Goal: Task Accomplishment & Management: Manage account settings

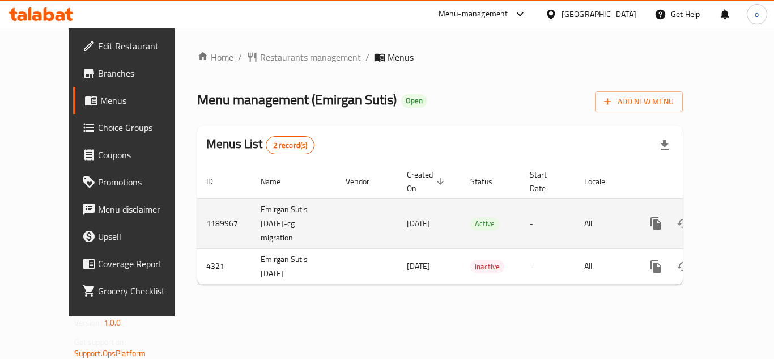
click at [726, 210] on link "enhanced table" at bounding box center [738, 223] width 27 height 27
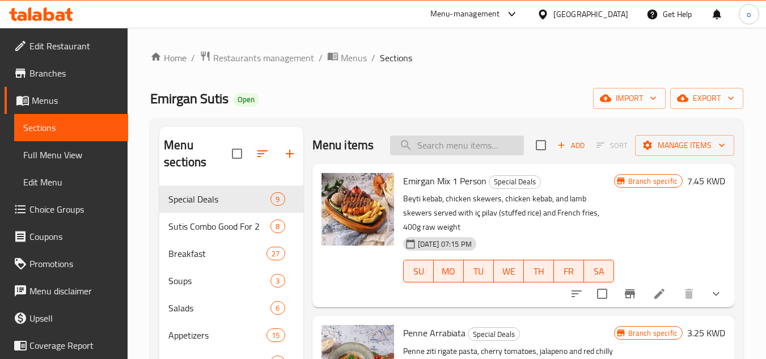
click at [454, 155] on input "search" at bounding box center [457, 146] width 134 height 20
paste input "Shaslik"
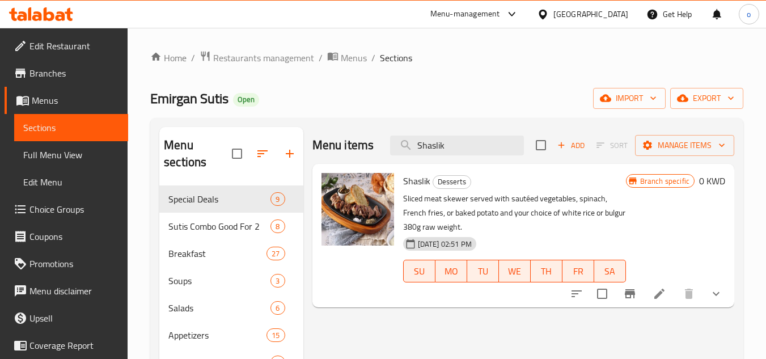
type input "Shaslik"
click at [669, 300] on li at bounding box center [660, 293] width 32 height 20
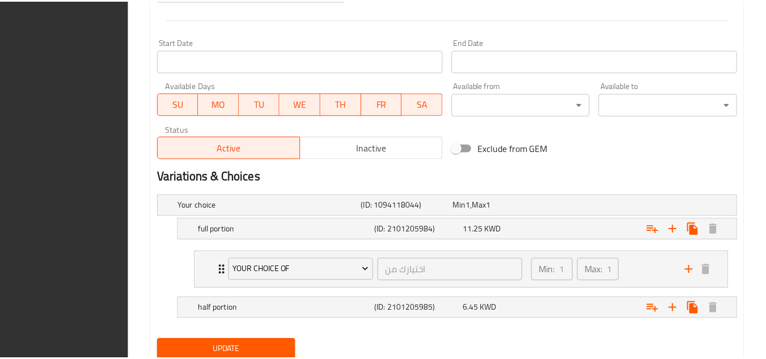
scroll to position [531, 0]
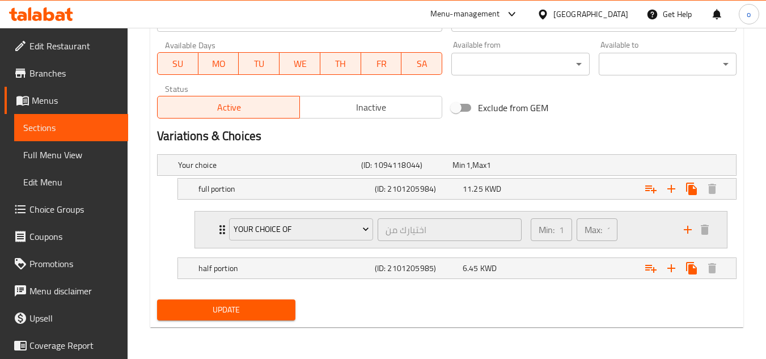
click at [645, 235] on div "Min: 1 ​ Max: 1 ​" at bounding box center [600, 229] width 153 height 36
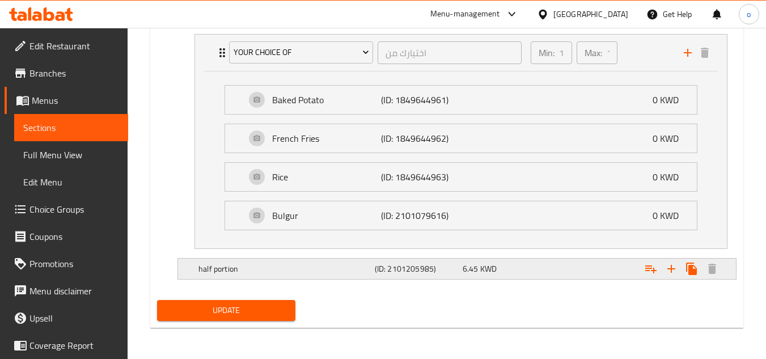
scroll to position [708, 0]
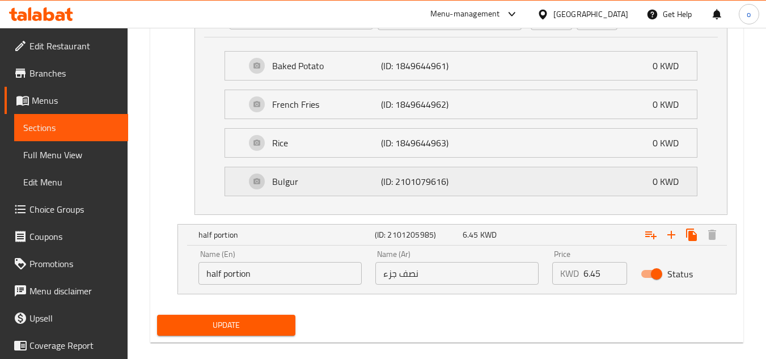
scroll to position [757, 0]
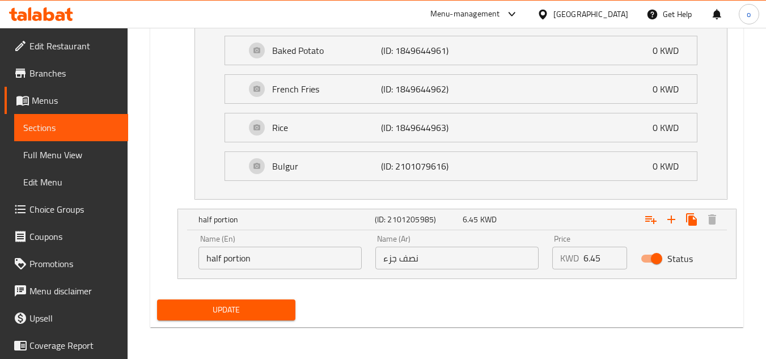
click at [501, 307] on div "Update" at bounding box center [447, 310] width 589 height 30
click at [418, 299] on div "Update" at bounding box center [447, 310] width 589 height 30
click at [578, 225] on div "Expand" at bounding box center [636, 219] width 176 height 25
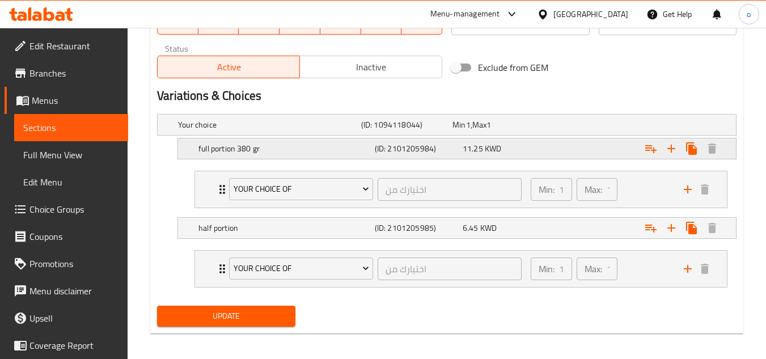
scroll to position [577, 0]
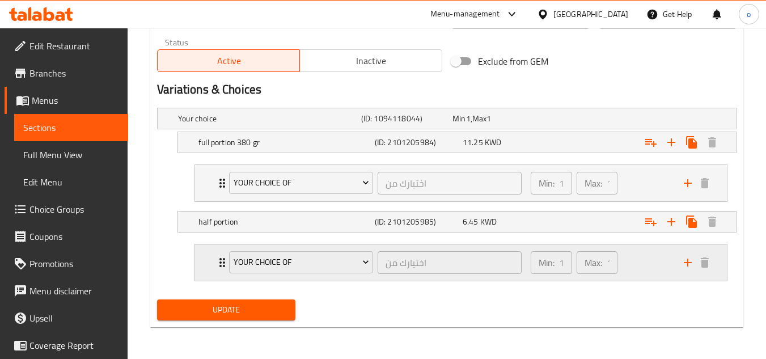
click at [644, 266] on div "Min: 1 ​ Max: 1 ​" at bounding box center [600, 262] width 153 height 36
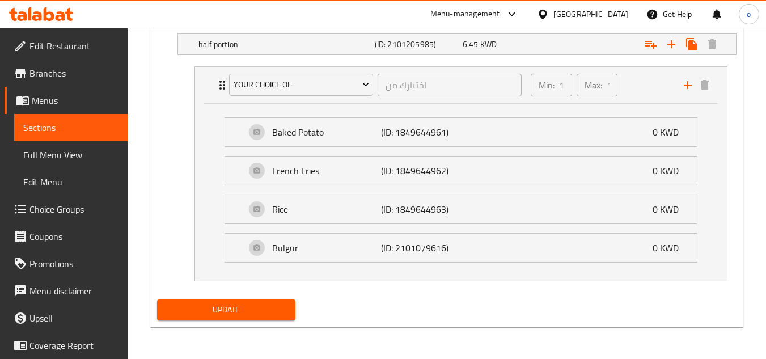
scroll to position [585, 0]
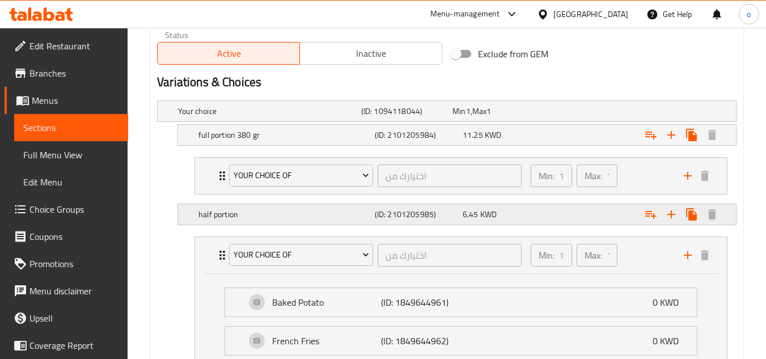
click at [342, 117] on h5 "half portion" at bounding box center [267, 110] width 179 height 11
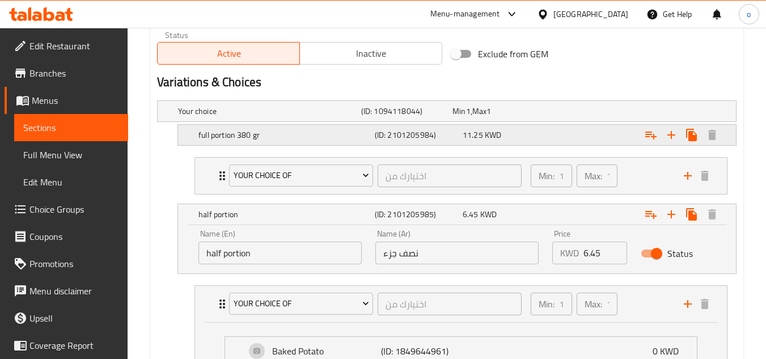
click at [450, 119] on div "(ID: 2101205984)" at bounding box center [404, 111] width 91 height 16
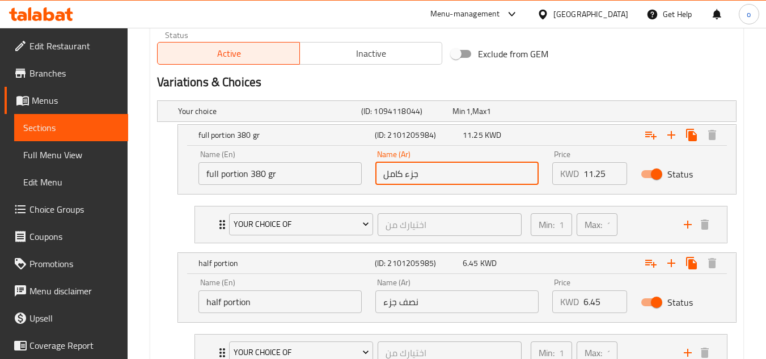
drag, startPoint x: 430, startPoint y: 181, endPoint x: 365, endPoint y: 177, distance: 64.8
click at [365, 177] on div "Name (En) full portion 380 gr Name (En) Name (Ar) جزء كامل Name (Ar) Price KWD …" at bounding box center [457, 167] width 531 height 48
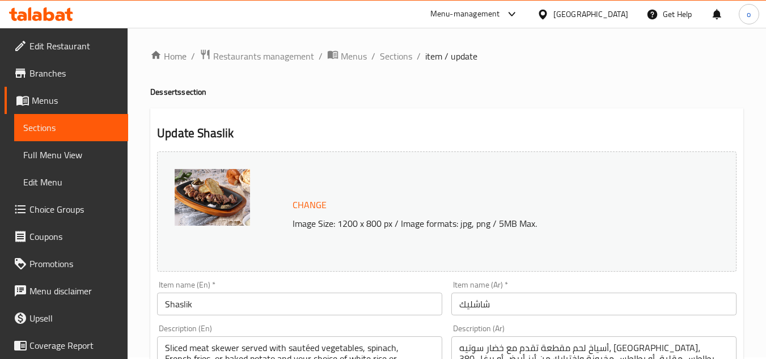
scroll to position [0, 0]
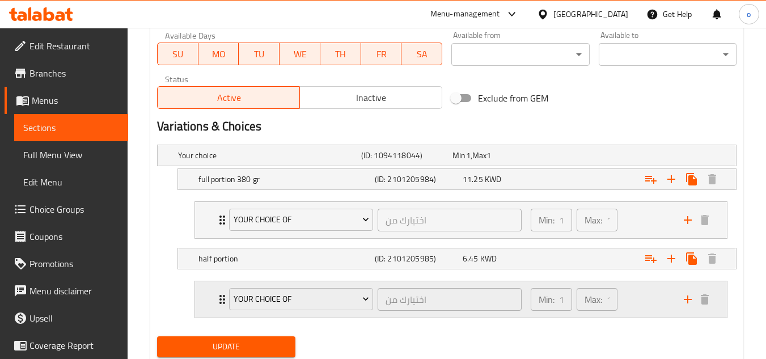
scroll to position [520, 0]
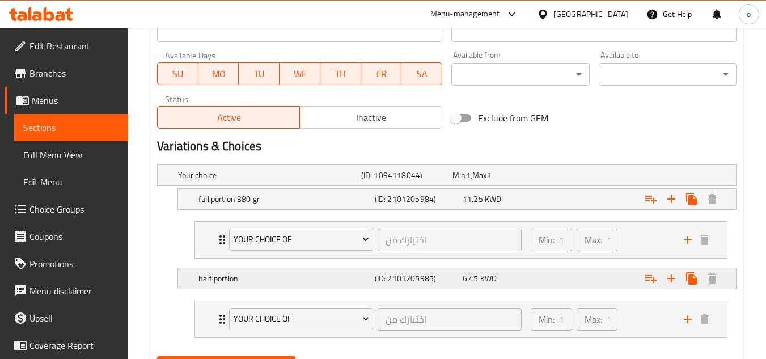
click at [331, 188] on div "half portion (ID: 2101205985) 6.45 KWD" at bounding box center [450, 175] width 549 height 25
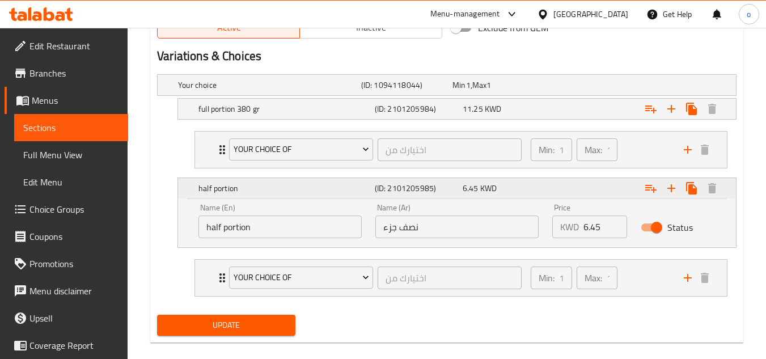
scroll to position [626, 0]
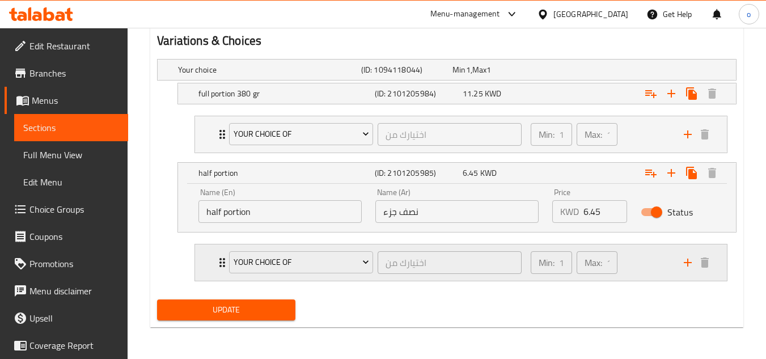
click at [645, 269] on div "Min: 1 ​ Max: 1 ​" at bounding box center [600, 262] width 153 height 36
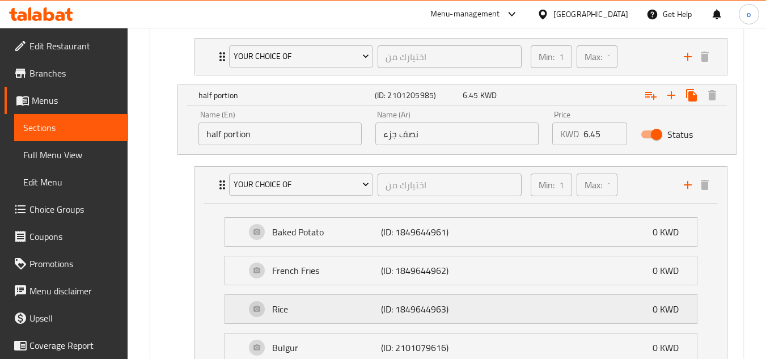
scroll to position [520, 0]
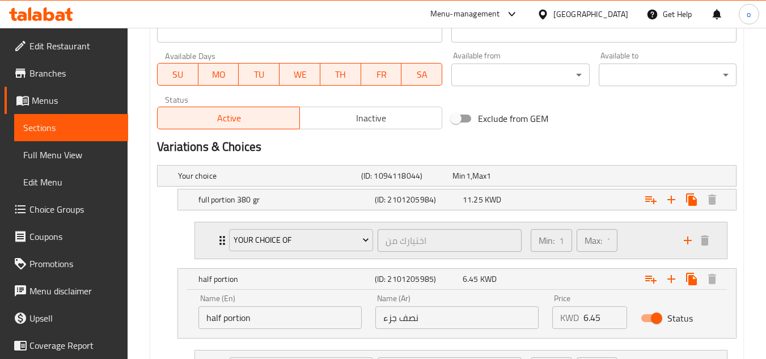
click at [642, 236] on div "Min: 1 ​ Max: 1 ​" at bounding box center [600, 240] width 153 height 36
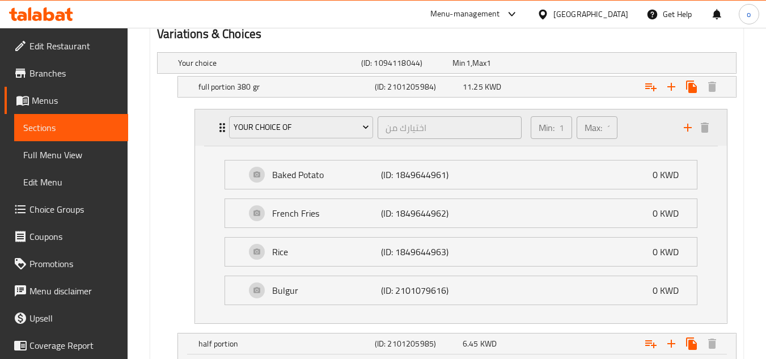
scroll to position [633, 0]
click at [407, 68] on h5 "(ID: 2101205984)" at bounding box center [404, 62] width 87 height 11
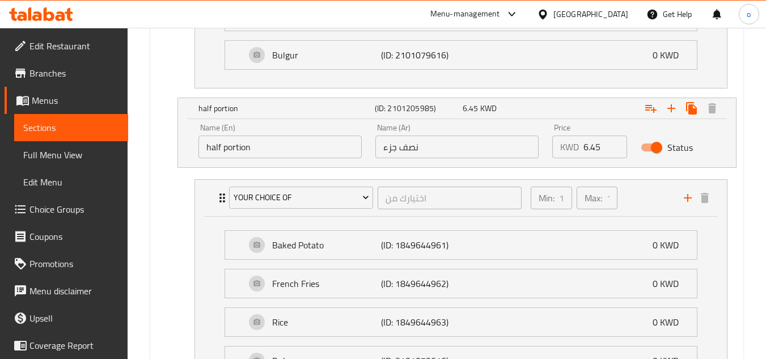
scroll to position [973, 0]
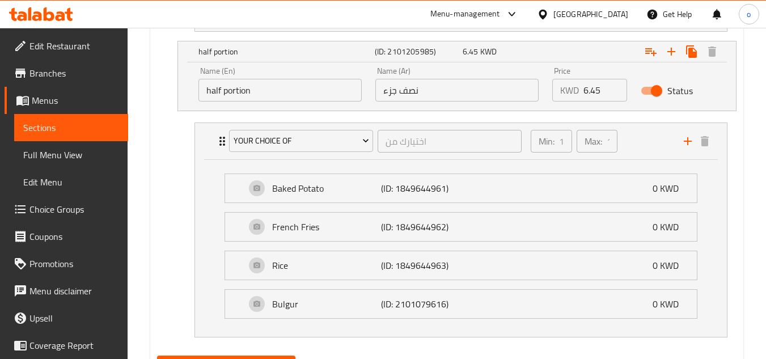
click at [421, 91] on input "نصف جزء" at bounding box center [456, 90] width 163 height 23
drag, startPoint x: 442, startPoint y: 89, endPoint x: 345, endPoint y: 100, distance: 97.5
click at [345, 100] on div "Name (En) half portion Name (En) Name (Ar) نصف جزء Name (Ar) Price KWD 6.45 Pri…" at bounding box center [457, 84] width 531 height 48
click at [424, 107] on div "Name (Ar) Name (Ar)" at bounding box center [457, 84] width 177 height 48
click at [418, 91] on input "text" at bounding box center [456, 90] width 163 height 23
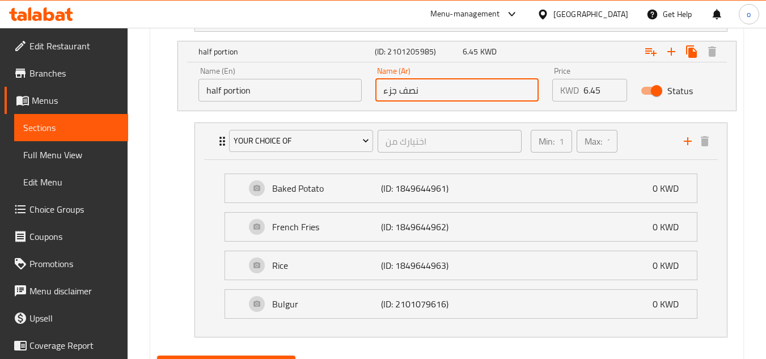
type input "نصف جزء"
click at [411, 105] on div "Name (Ar) نصف جزء Name (Ar)" at bounding box center [457, 84] width 177 height 48
click at [429, 93] on input "نصف جزء" at bounding box center [456, 90] width 163 height 23
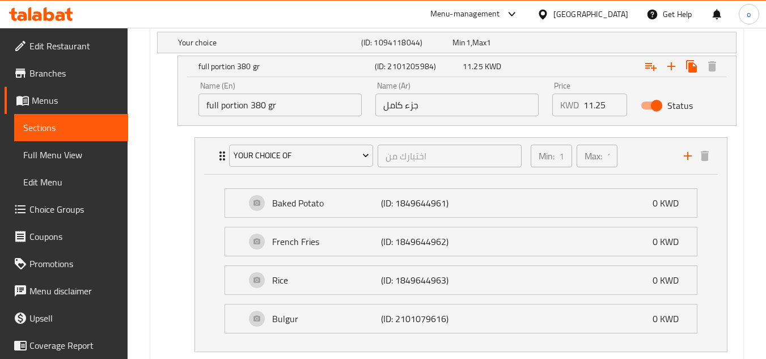
scroll to position [633, 0]
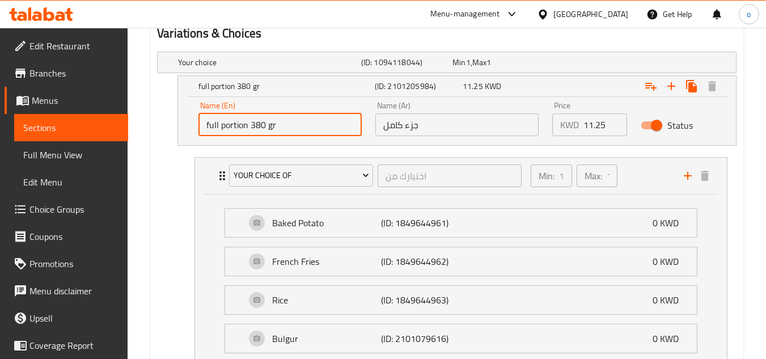
drag, startPoint x: 298, startPoint y: 118, endPoint x: 149, endPoint y: 129, distance: 150.1
click at [149, 129] on div "Home / Restaurants management / Menus / Sections / item / update Desserts secti…" at bounding box center [447, 74] width 638 height 1361
drag, startPoint x: 433, startPoint y: 120, endPoint x: 235, endPoint y: 132, distance: 197.7
click at [235, 132] on div "Name (En) full portion 380 gr Name (En) Name (Ar) جزء كامل Name (Ar) Price KWD …" at bounding box center [457, 119] width 531 height 48
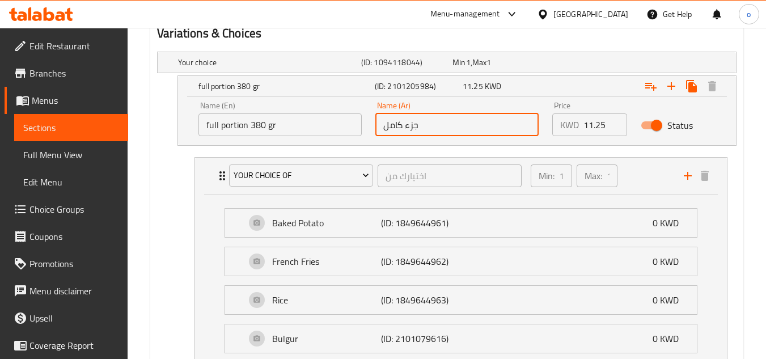
paste input "صة كاملة 380 جرام"
click at [641, 184] on div "Min: 1 ​ Max: 1 ​" at bounding box center [600, 176] width 153 height 36
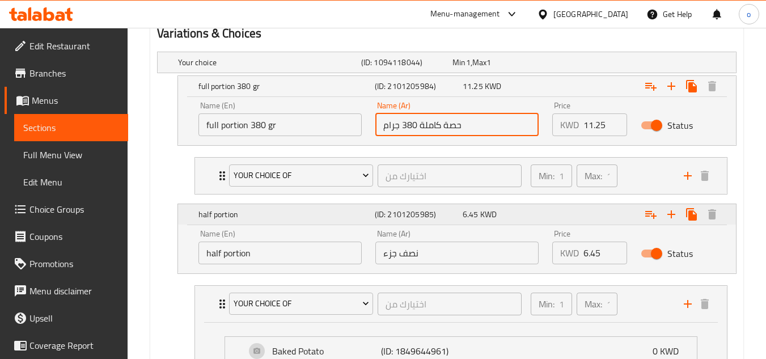
type input "حصة كاملة 380 جرام"
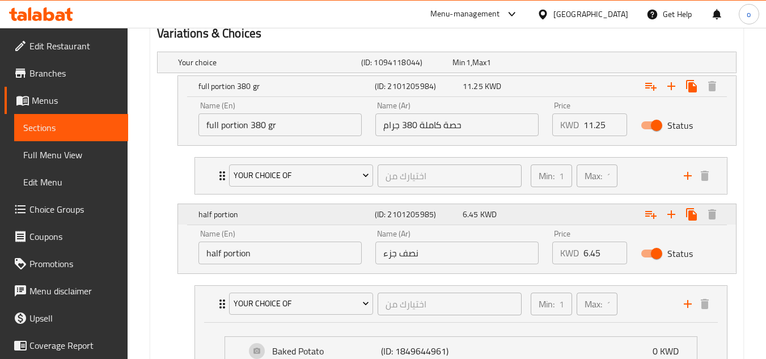
click at [601, 99] on div "Expand" at bounding box center [636, 86] width 176 height 25
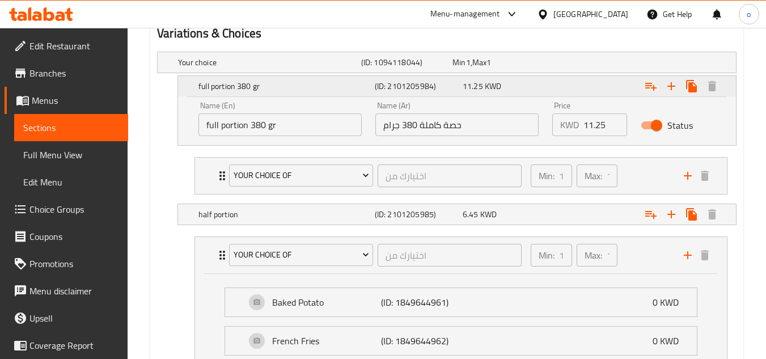
click at [557, 90] on div "Expand" at bounding box center [636, 86] width 176 height 25
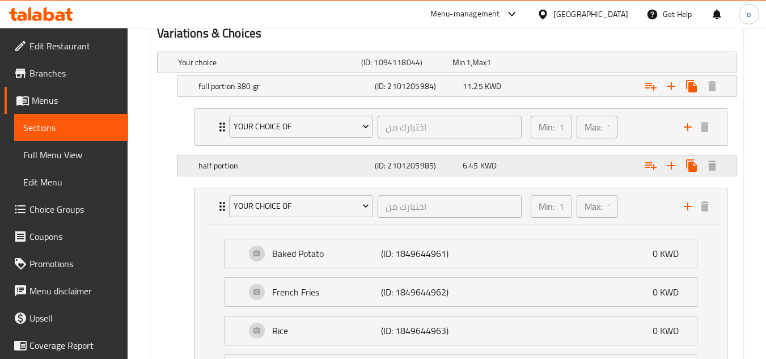
click at [257, 70] on div "half portion" at bounding box center [267, 62] width 183 height 16
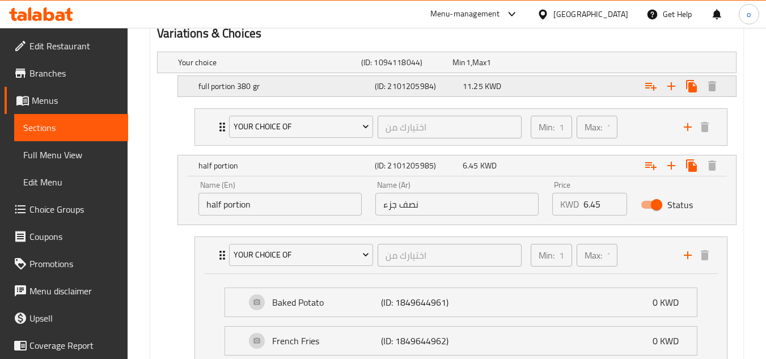
click at [589, 65] on div "Expand" at bounding box center [632, 62] width 183 height 5
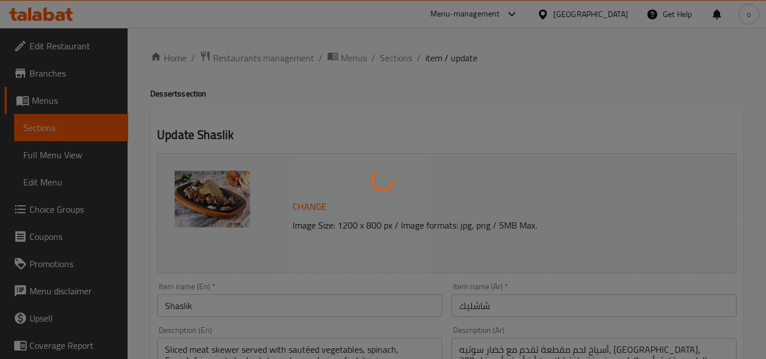
type input "اختيارك من"
type input "1"
type input "اختيارك من"
type input "1"
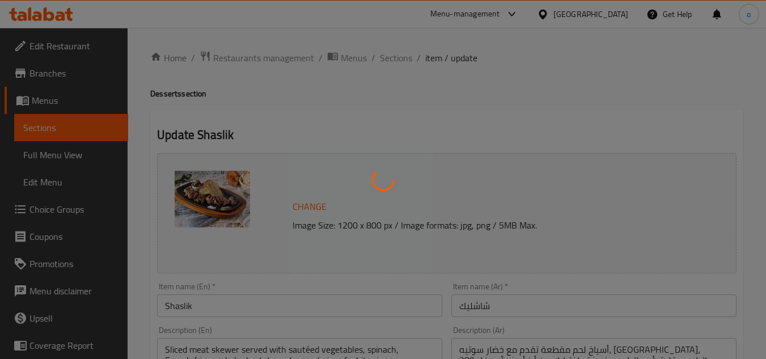
type input "1"
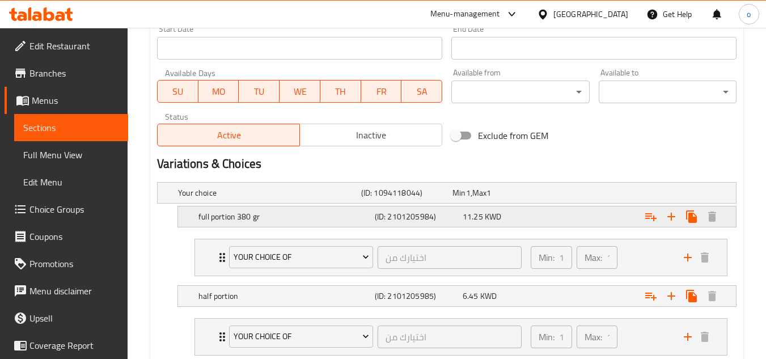
scroll to position [577, 0]
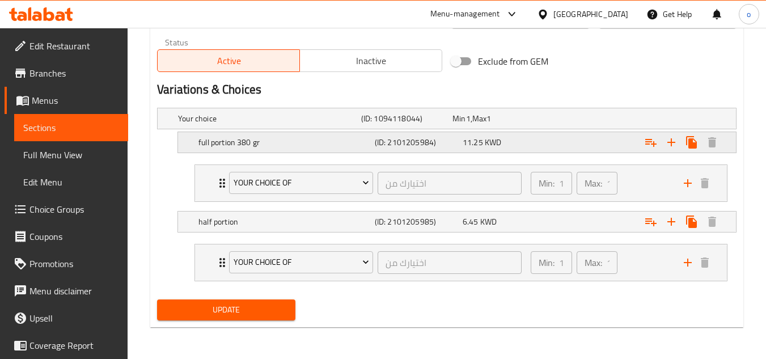
click at [585, 121] on div "Expand" at bounding box center [632, 118] width 183 height 5
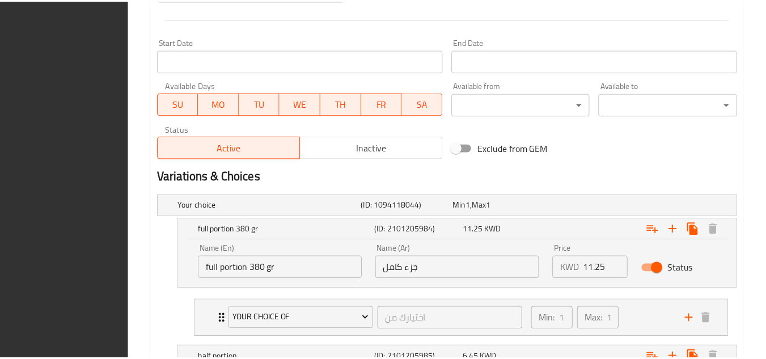
scroll to position [626, 0]
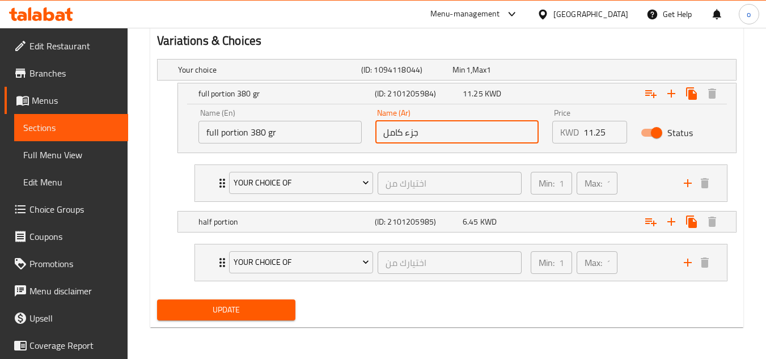
drag, startPoint x: 426, startPoint y: 139, endPoint x: 302, endPoint y: 139, distance: 124.2
click at [302, 139] on div "Name (En) full portion 380 gr Name (En) Name (Ar) جزء كامل Name (Ar) Price KWD …" at bounding box center [457, 126] width 531 height 48
paste input "صة كاملة 380 جرام"
type input "حصة كاملة 380 جرام"
click at [176, 171] on nav "Your Choice Of اختيارك من ​ Min: 1 ​ Max: 1 ​ Baked Potato (ID: 1849644961) 0 K…" at bounding box center [446, 183] width 579 height 56
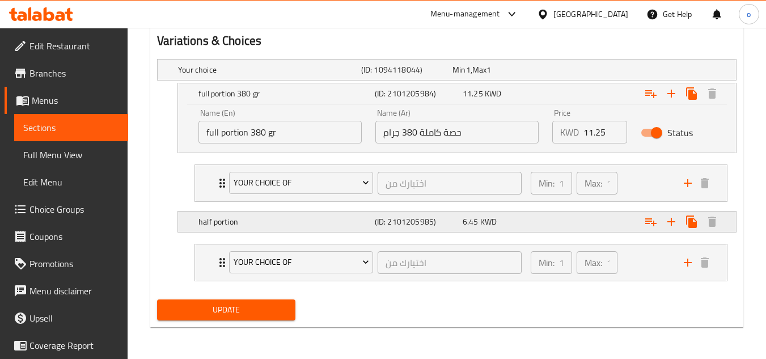
click at [465, 77] on span "6.45" at bounding box center [458, 69] width 13 height 15
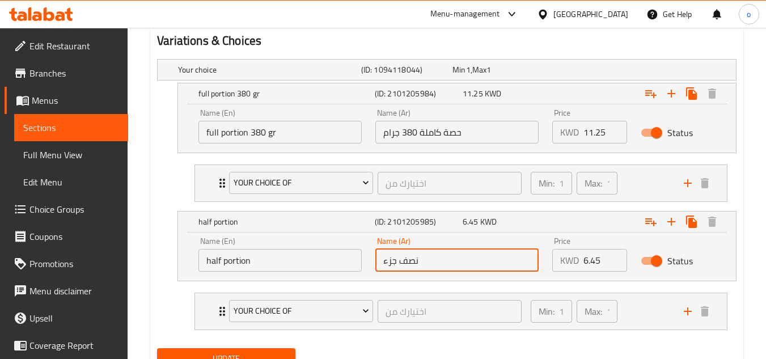
drag, startPoint x: 435, startPoint y: 259, endPoint x: 288, endPoint y: 264, distance: 147.5
click at [288, 264] on div "Name (En) half portion Name (En) Name (Ar) نصف جزء Name (Ar) Price KWD 6.45 Pri…" at bounding box center [457, 254] width 531 height 48
type input "\"
type input "\\"
drag, startPoint x: 366, startPoint y: 260, endPoint x: 340, endPoint y: 263, distance: 26.2
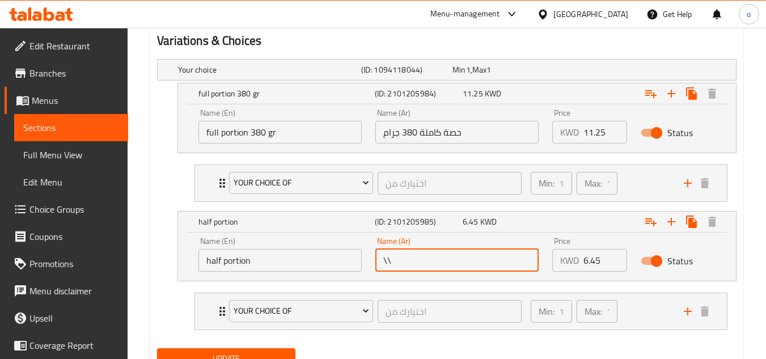
click at [340, 263] on div "Name (En) half portion Name (En) Name (Ar) \\ Name (Ar) Price KWD 6.45 Price St…" at bounding box center [457, 254] width 531 height 48
type input "نصف جزء"
click at [172, 272] on div "half portion (ID: 2101205985) 6.45 KWD Name (En) half portion Name (En) Name (A…" at bounding box center [446, 246] width 579 height 70
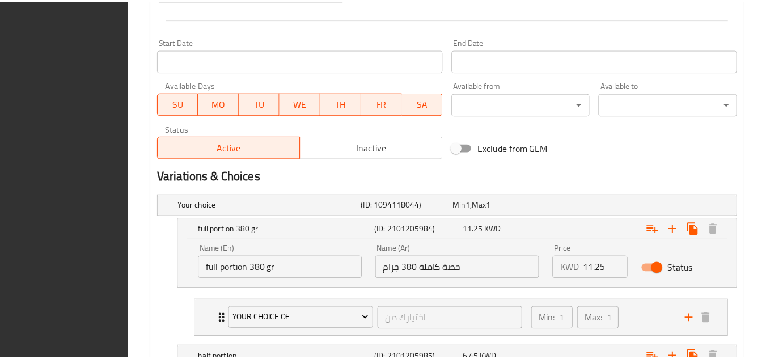
scroll to position [675, 0]
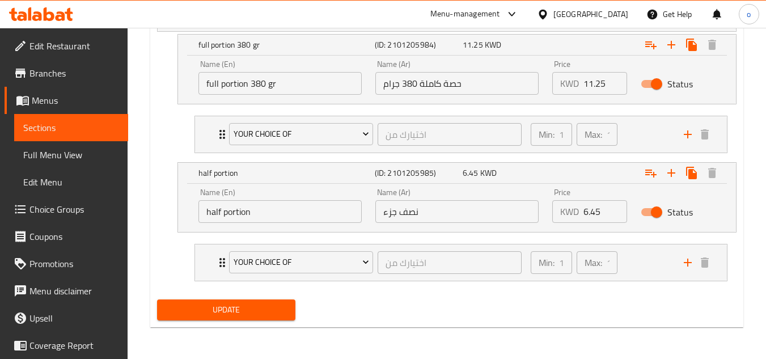
click at [264, 313] on span "Update" at bounding box center [226, 310] width 120 height 14
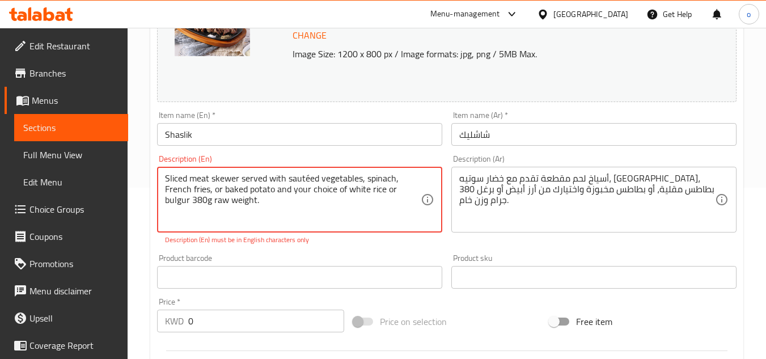
click at [308, 173] on textarea "Sliced meat skewer served with sautéed vegetables, spinach, French fries, or ba…" at bounding box center [293, 200] width 256 height 54
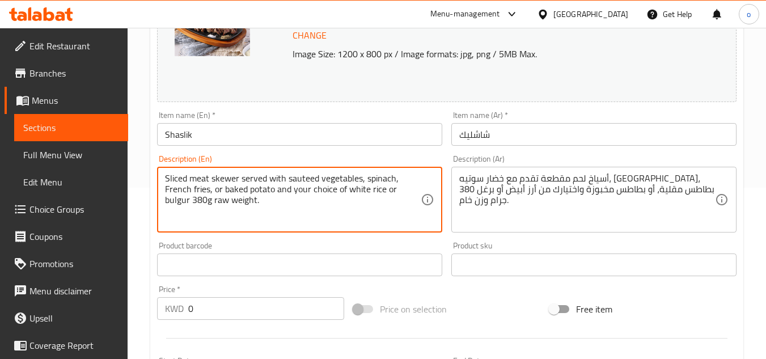
type textarea "Sliced meat skewer served with sauteed vegetables, spinach, French fries, or ba…"
click at [298, 244] on div "Product barcode Product barcode" at bounding box center [299, 259] width 285 height 35
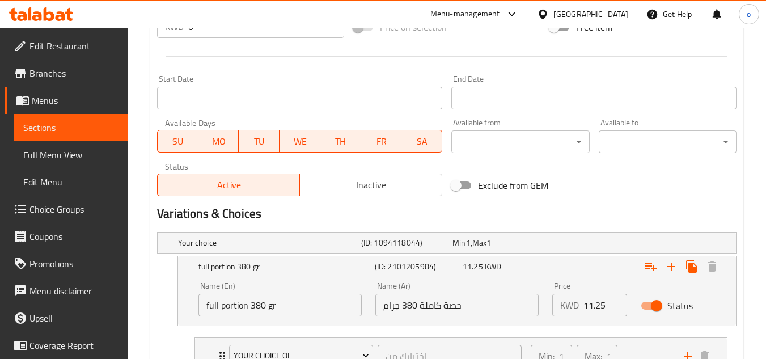
scroll to position [675, 0]
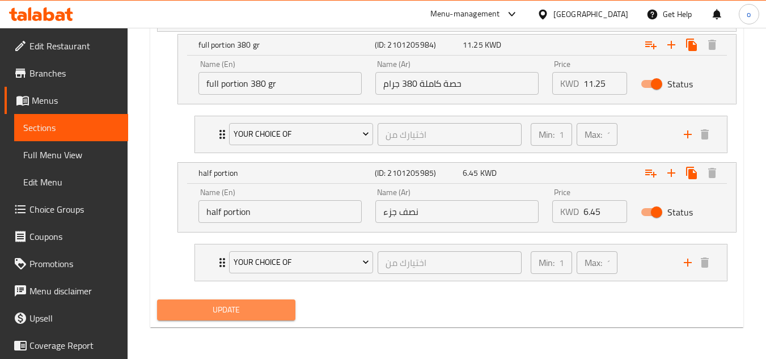
click at [232, 313] on span "Update" at bounding box center [226, 310] width 120 height 14
click at [232, 313] on div at bounding box center [383, 179] width 766 height 359
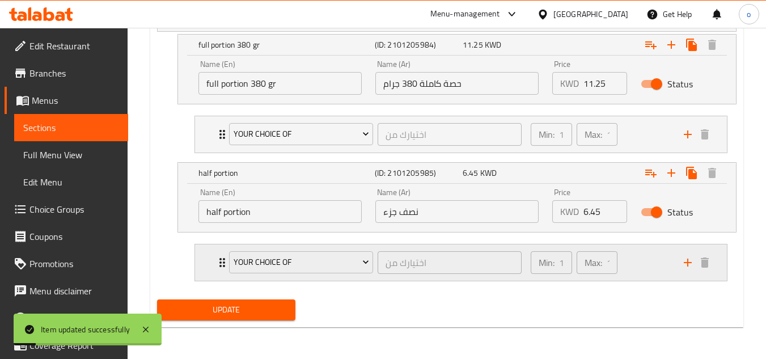
click at [633, 260] on div "Min: 1 ​ Max: 1 ​" at bounding box center [600, 262] width 153 height 36
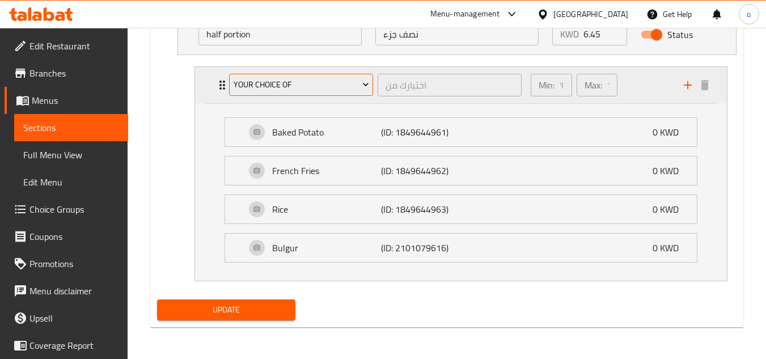
scroll to position [795, 0]
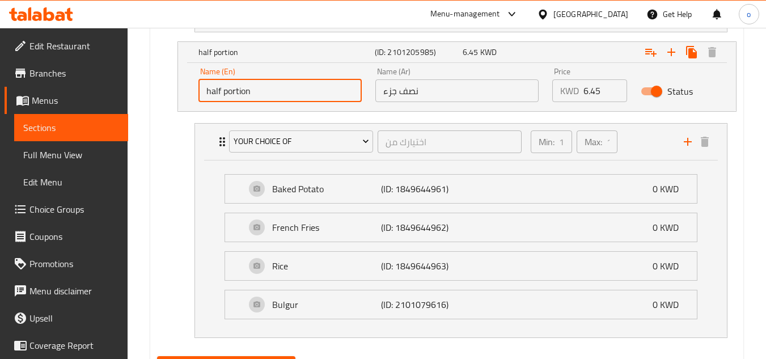
drag, startPoint x: 255, startPoint y: 98, endPoint x: 161, endPoint y: 91, distance: 93.8
click at [161, 91] on div "half portion (ID: 2101205985) 6.45 KWD Name (En) half portion Name (En) Name (A…" at bounding box center [446, 76] width 579 height 70
paste input "full portion 380 gr"
click at [371, 89] on div "Name (Ar) نصف جزء Name (Ar)" at bounding box center [457, 85] width 177 height 48
drag, startPoint x: 268, startPoint y: 96, endPoint x: 250, endPoint y: 92, distance: 17.9
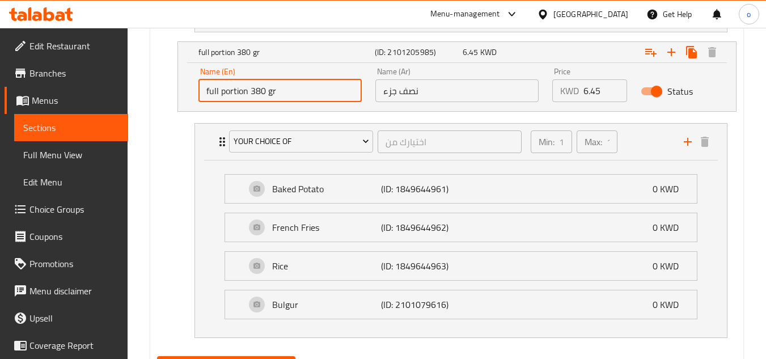
click at [250, 92] on input "full portion 380 gr" at bounding box center [279, 90] width 163 height 23
click at [285, 90] on input "full portion 190 gr" at bounding box center [279, 90] width 163 height 23
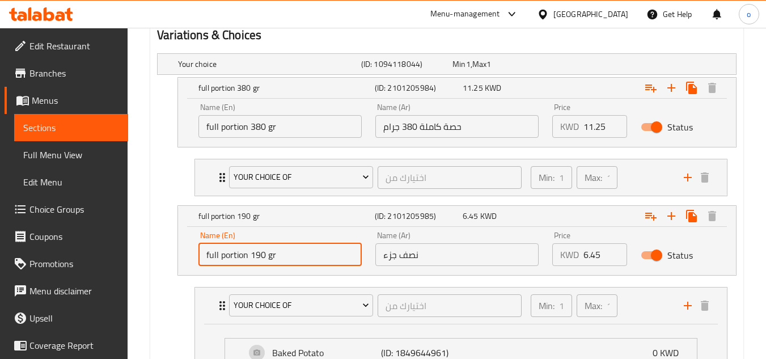
scroll to position [625, 0]
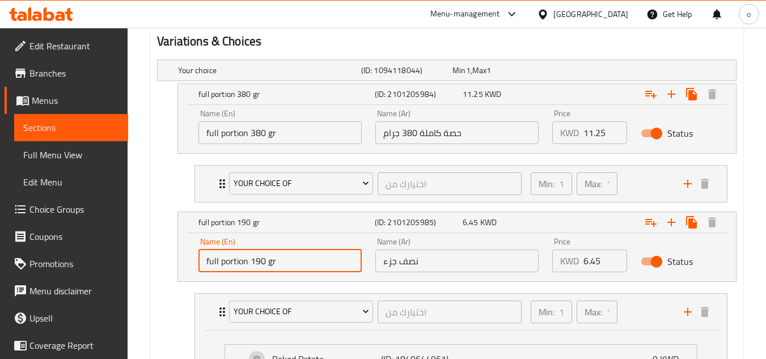
type input "full portion 190 gr"
click at [442, 136] on input "حصة كاملة 380 جرام" at bounding box center [456, 132] width 163 height 23
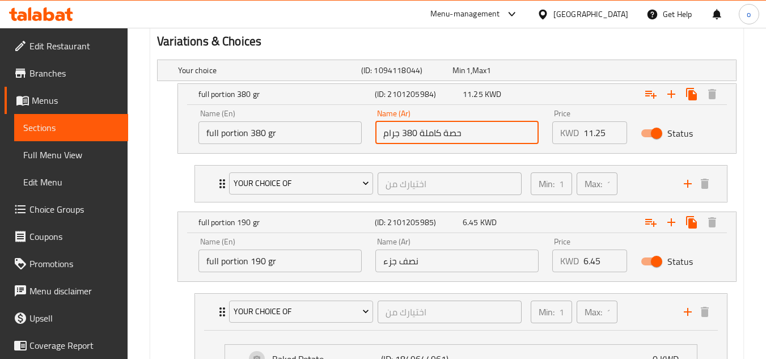
drag, startPoint x: 375, startPoint y: 134, endPoint x: 360, endPoint y: 134, distance: 14.8
click at [360, 134] on div "Name (En) full portion 380 gr Name (En) Name (Ar) حصة كاملة 380 جرام Name (Ar) …" at bounding box center [457, 127] width 531 height 48
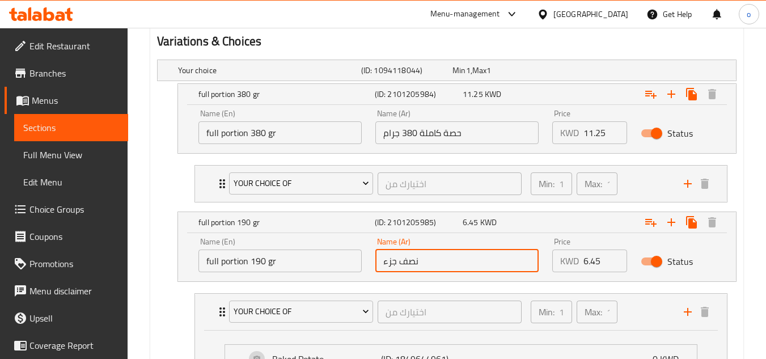
drag, startPoint x: 443, startPoint y: 259, endPoint x: 283, endPoint y: 282, distance: 162.1
click at [283, 282] on div "Your choice (ID: 1094118044) Min 1 , Max 1 Name (En) Your choice Name (En) Name…" at bounding box center [447, 288] width 589 height 467
paste input "حصة كاملة 380 جرام"
drag, startPoint x: 416, startPoint y: 259, endPoint x: 404, endPoint y: 259, distance: 11.3
click at [404, 259] on input "حصة كاملة 380 جرام" at bounding box center [456, 260] width 163 height 23
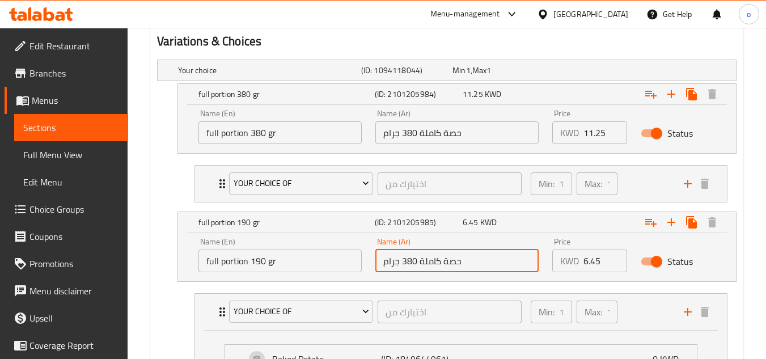
click at [408, 262] on input "حصة كاملة 380 جرام" at bounding box center [456, 260] width 163 height 23
drag, startPoint x: 418, startPoint y: 262, endPoint x: 403, endPoint y: 261, distance: 14.8
click at [403, 261] on input "حصة كاملة 380 جرام" at bounding box center [456, 260] width 163 height 23
type input "حصة كاملة 190 جرام"
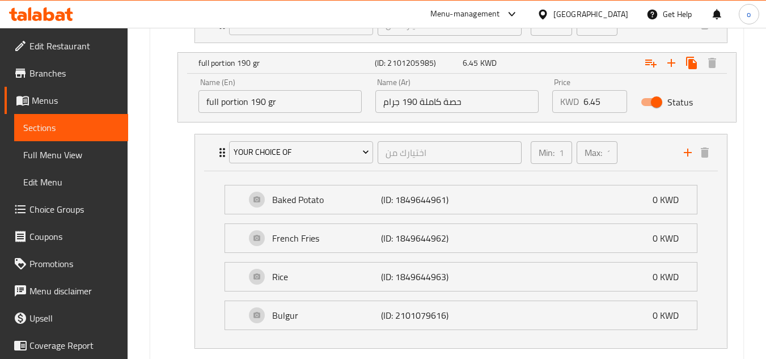
scroll to position [852, 0]
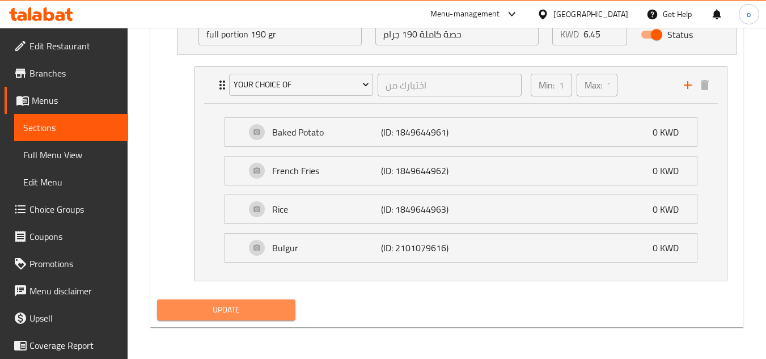
click at [281, 311] on span "Update" at bounding box center [226, 310] width 120 height 14
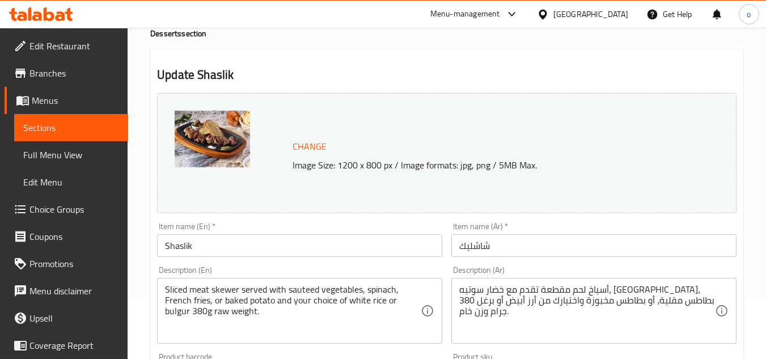
scroll to position [0, 0]
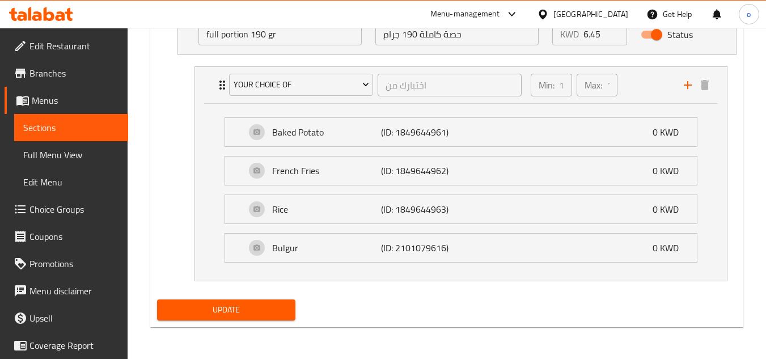
click at [245, 315] on span "Update" at bounding box center [226, 310] width 120 height 14
